Goal: Task Accomplishment & Management: Use online tool/utility

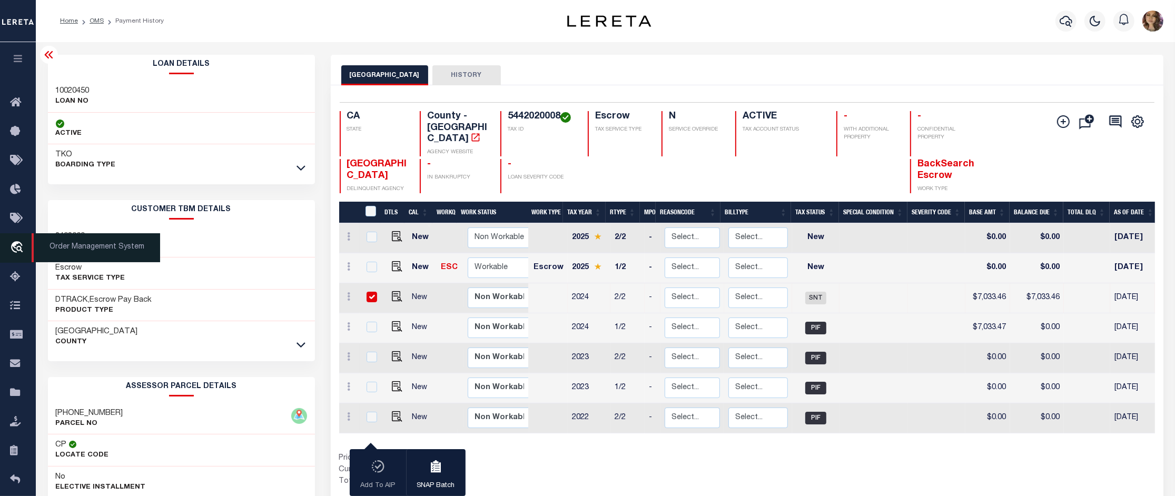
click at [69, 246] on span "Order Management System" at bounding box center [96, 247] width 128 height 29
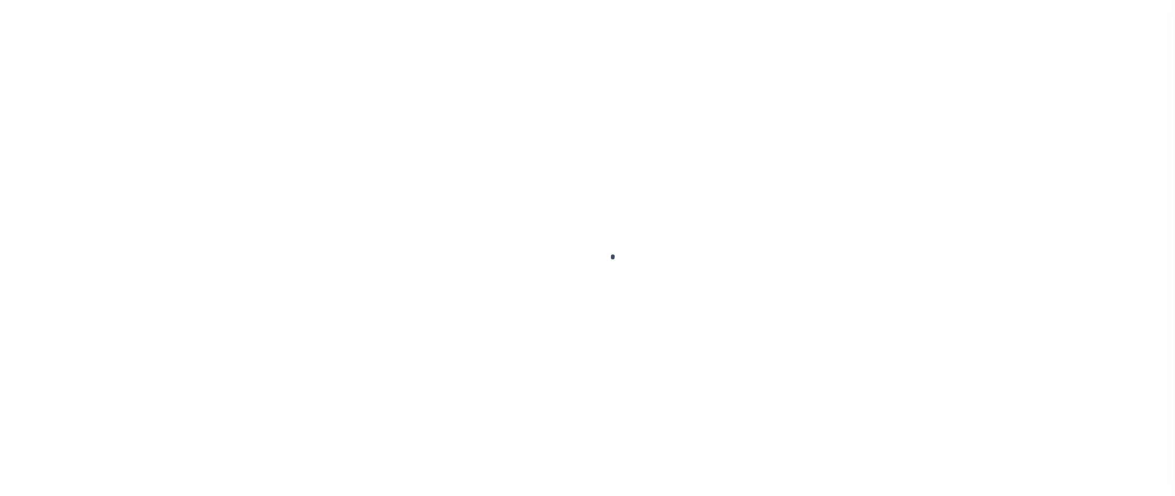
scroll to position [16, 0]
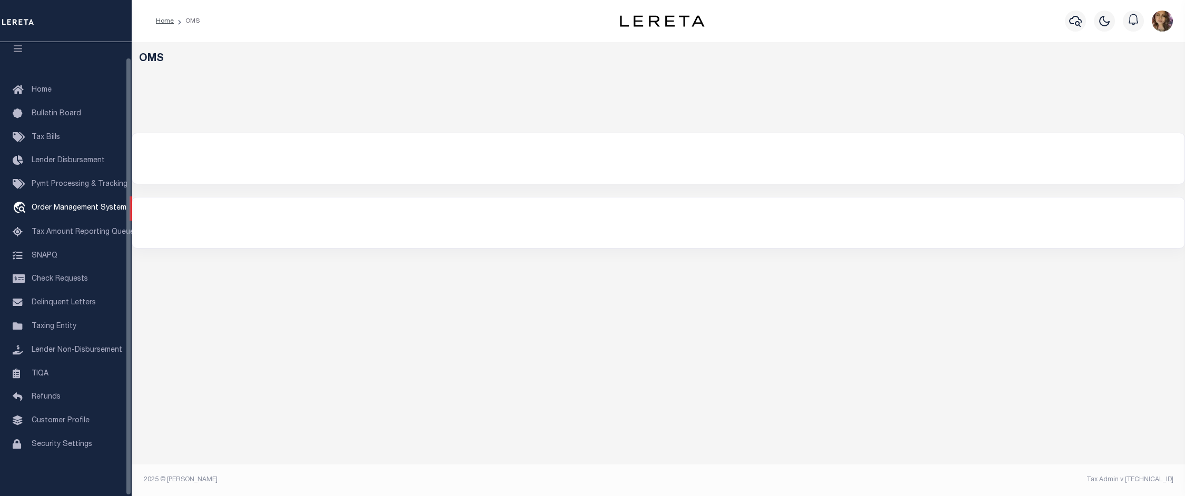
select select "200"
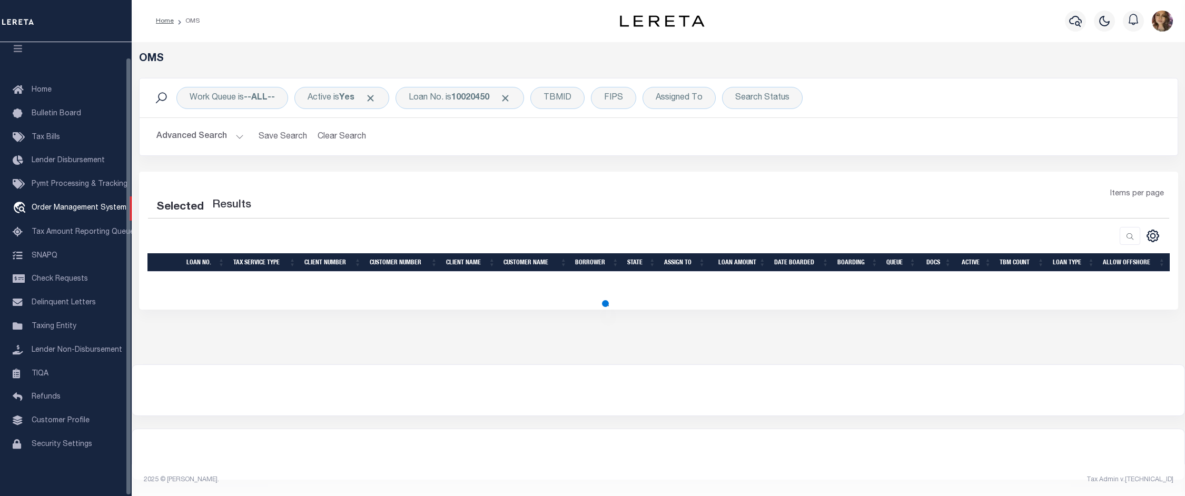
select select "200"
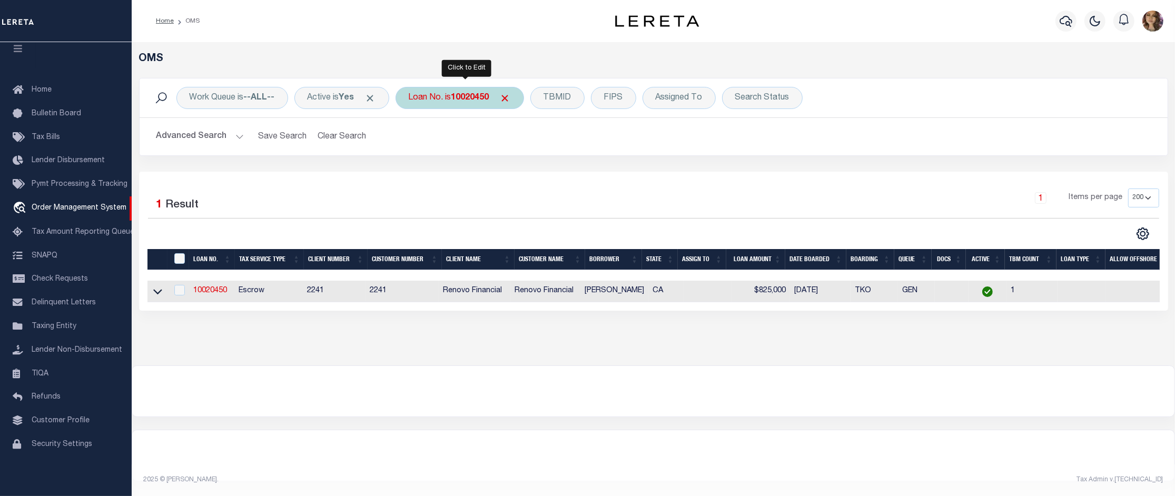
click at [474, 97] on b "10020450" at bounding box center [470, 98] width 38 height 8
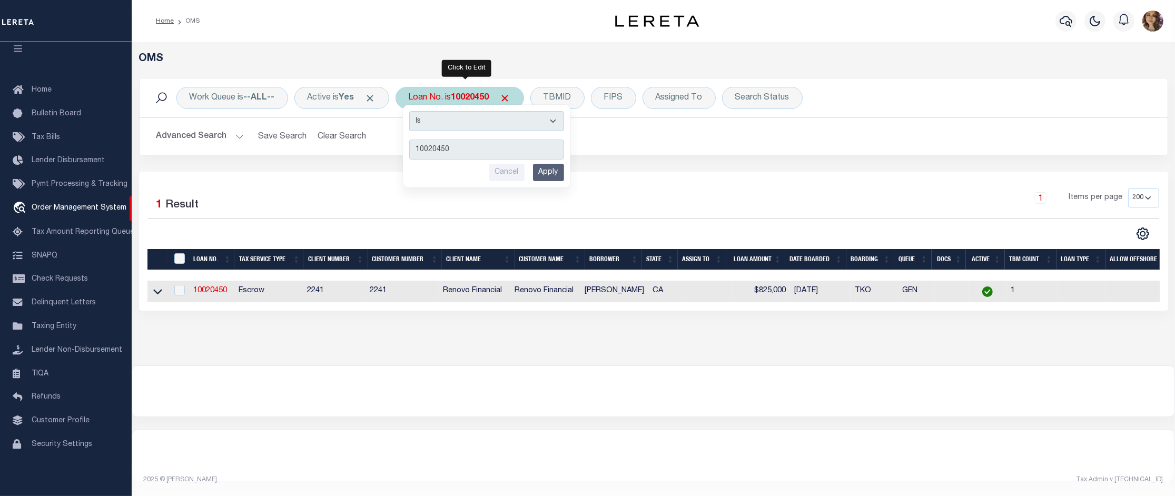
type input "15647"
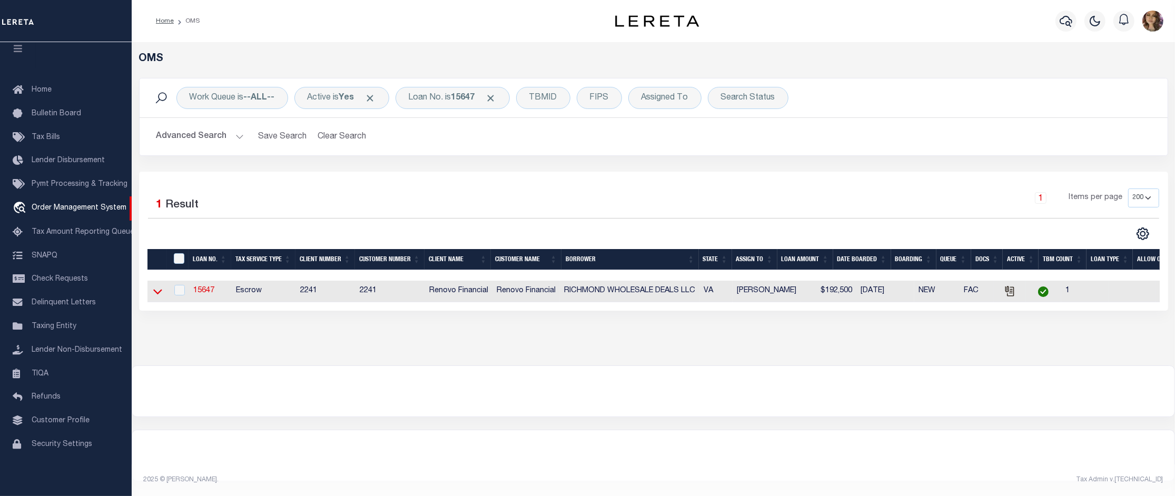
click at [158, 294] on icon at bounding box center [157, 291] width 9 height 11
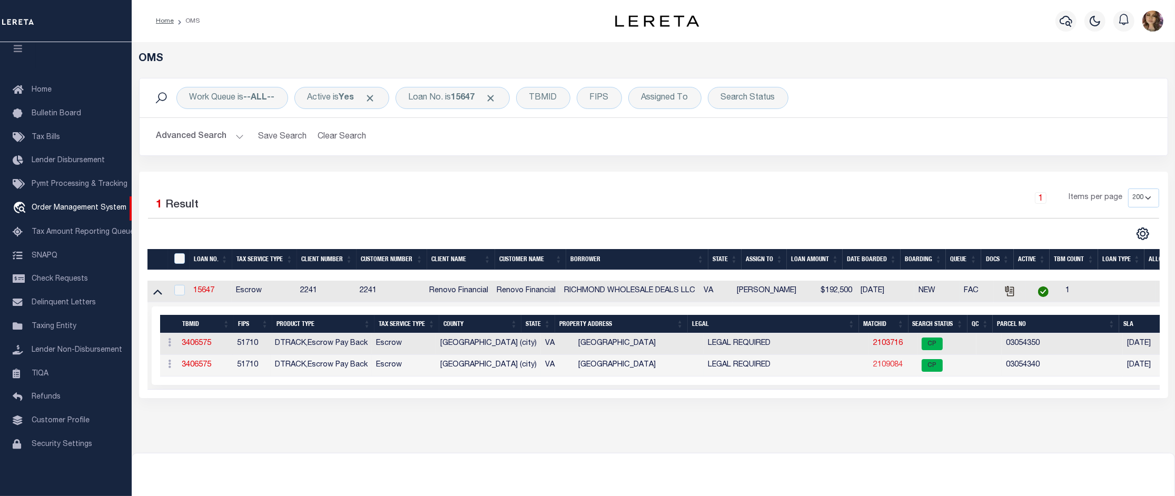
click at [874, 368] on link "2109084" at bounding box center [887, 364] width 29 height 7
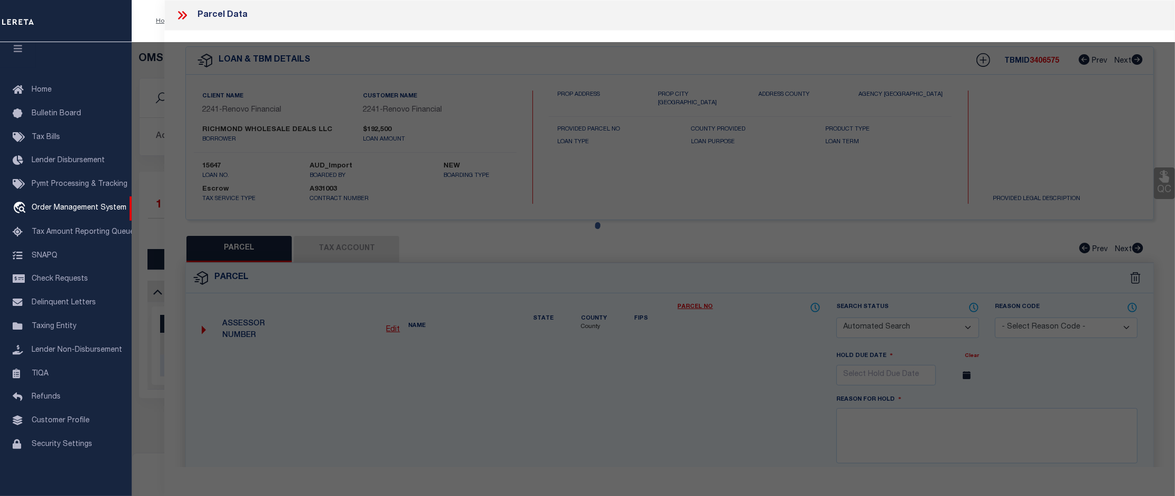
checkbox input "false"
select select "CP"
type input "Richmond Wholesale Deals Llc"
select select "AGW"
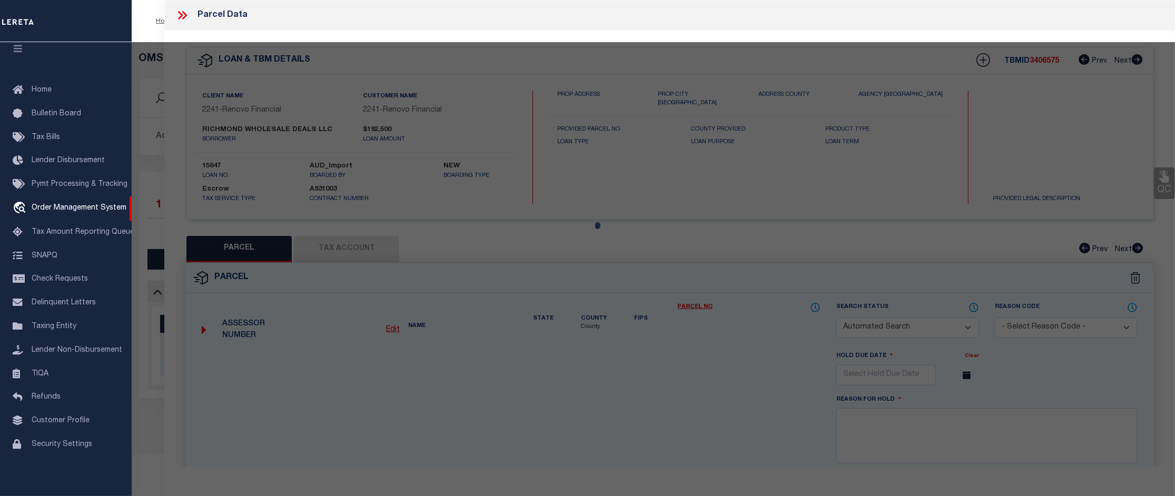
select select
type input "1121 PIKE STREET"
checkbox input "false"
type input "Norfolk, VA 23523"
type textarea "36 30ft 0.0742 acres"
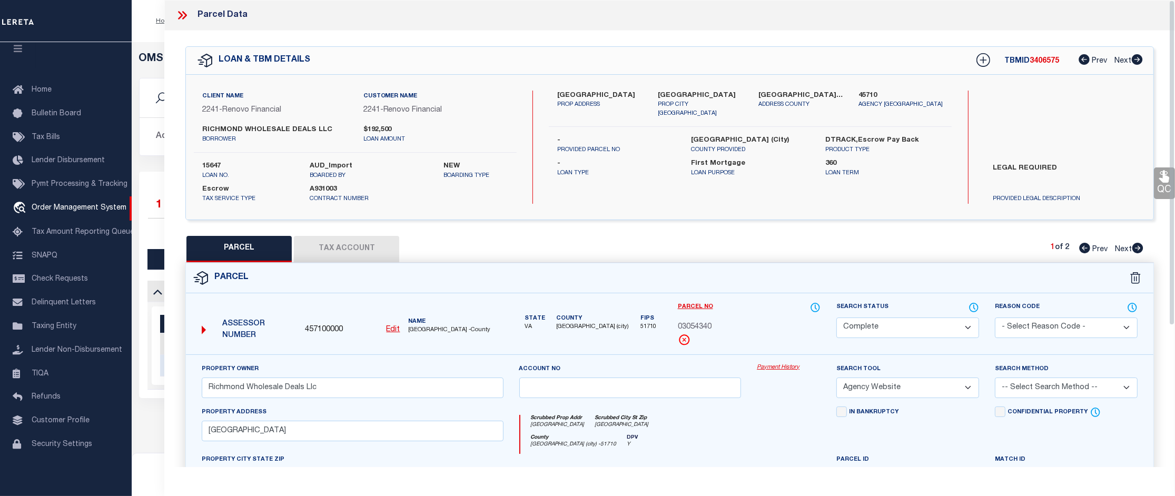
click at [771, 367] on link "Payment History" at bounding box center [789, 367] width 64 height 9
